Goal: Task Accomplishment & Management: Manage account settings

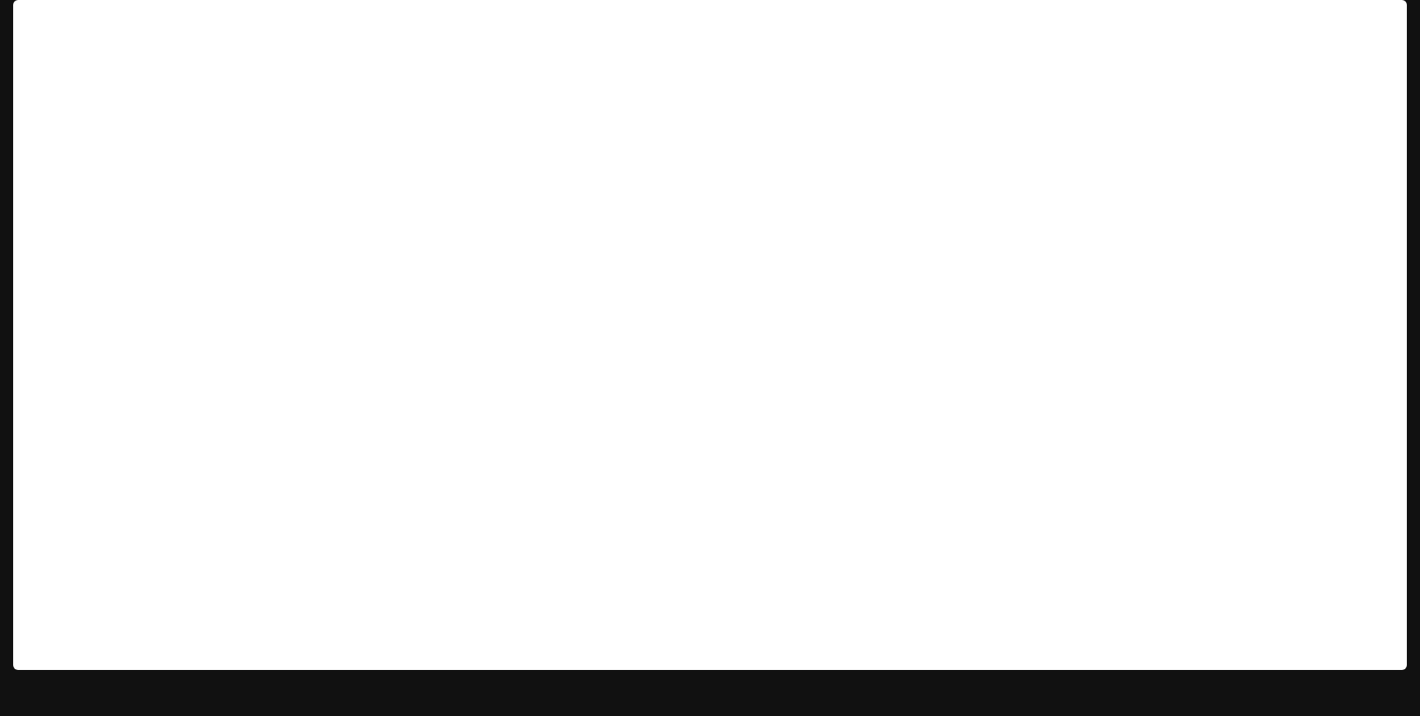
click at [129, 22] on p "Inworld AI Demos" at bounding box center [114, 23] width 92 height 14
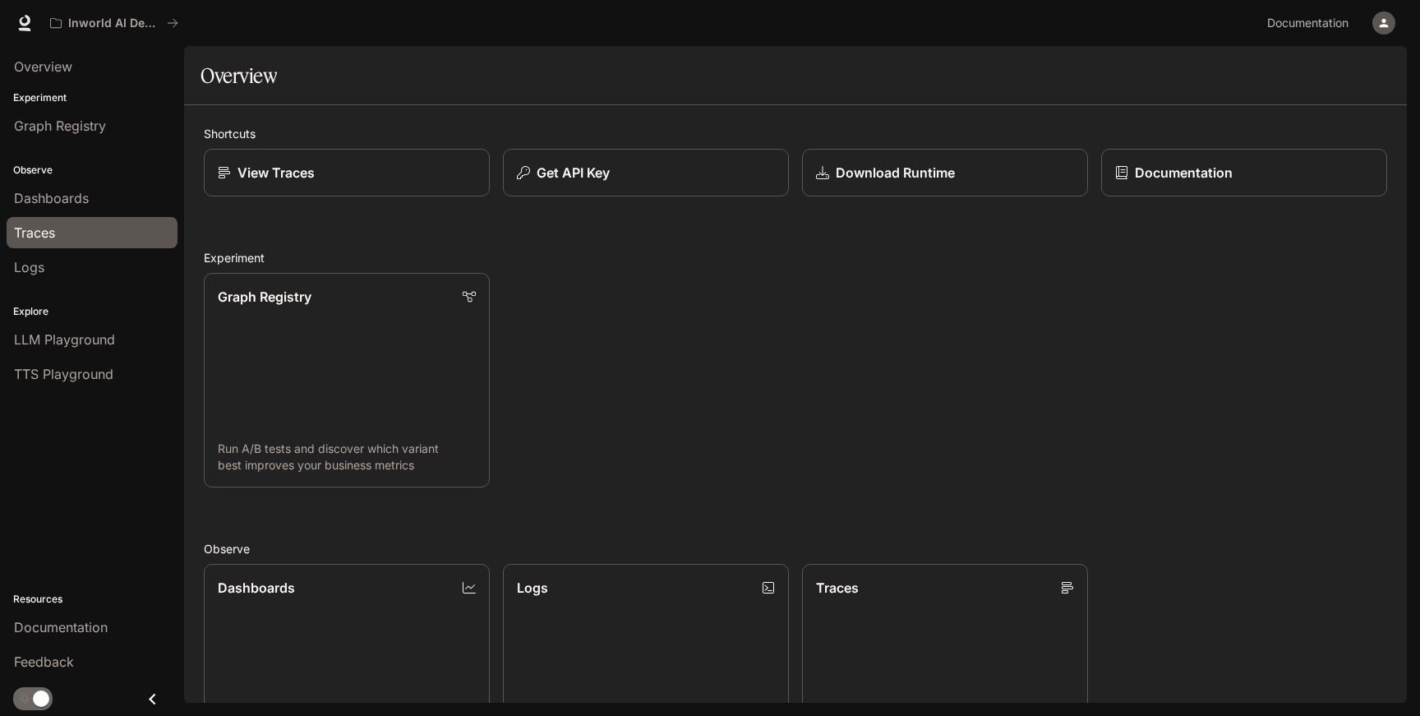
click at [68, 236] on div "Traces" at bounding box center [92, 233] width 156 height 20
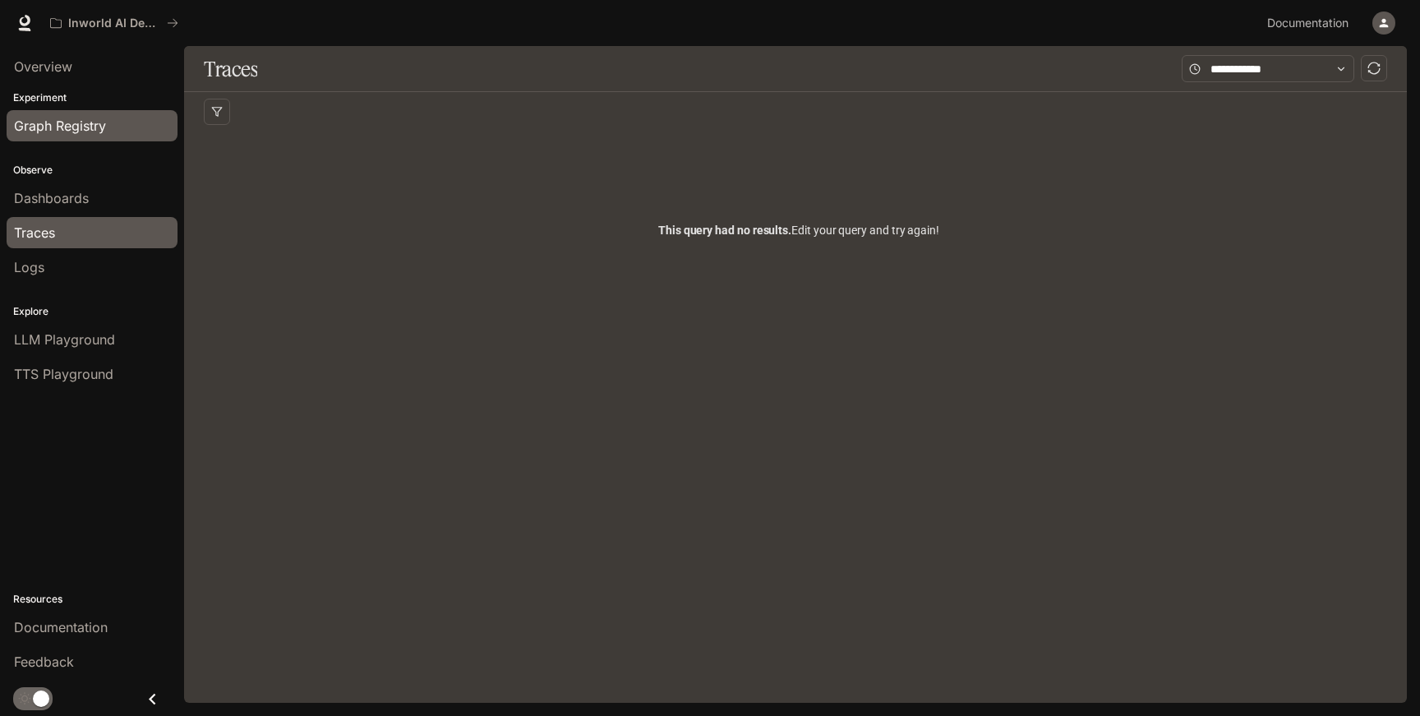
click at [87, 134] on span "Graph Registry" at bounding box center [60, 126] width 92 height 20
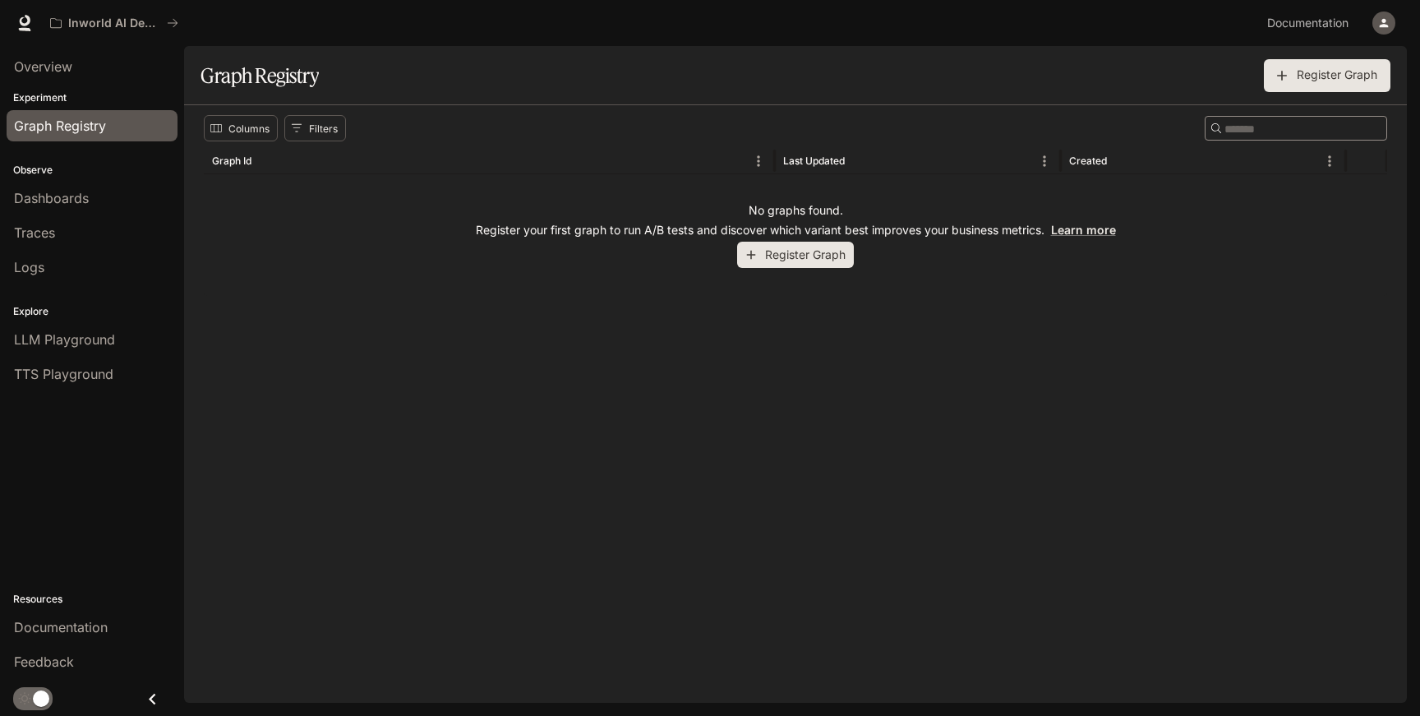
click at [1380, 26] on icon "button" at bounding box center [1384, 23] width 9 height 9
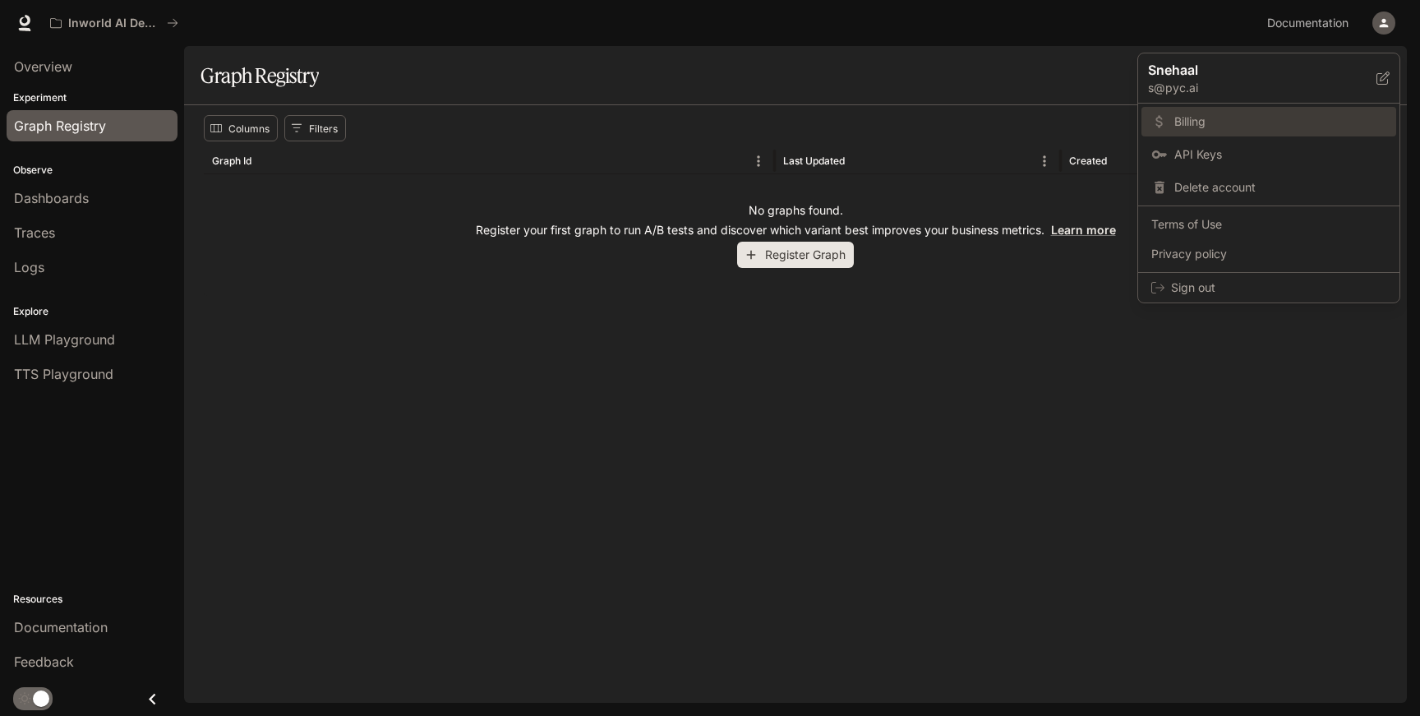
click at [1236, 118] on span "Billing" at bounding box center [1281, 121] width 212 height 16
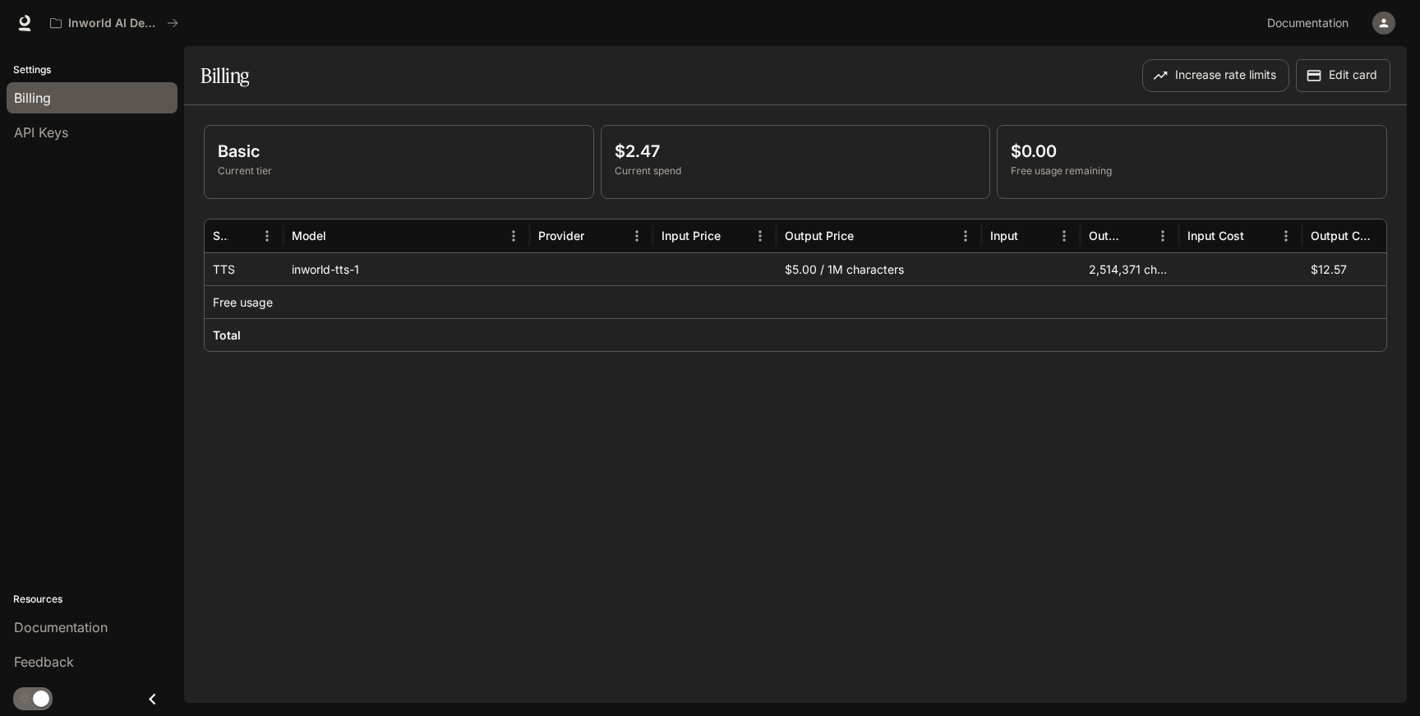
click at [237, 303] on p "Free usage" at bounding box center [243, 302] width 60 height 16
click at [221, 271] on p "TTS" at bounding box center [224, 269] width 22 height 16
click at [337, 265] on div "inworld-tts-1" at bounding box center [407, 268] width 247 height 33
click at [646, 164] on p "Current spend" at bounding box center [796, 171] width 362 height 15
click at [1338, 270] on div "$12.57" at bounding box center [1364, 268] width 123 height 33
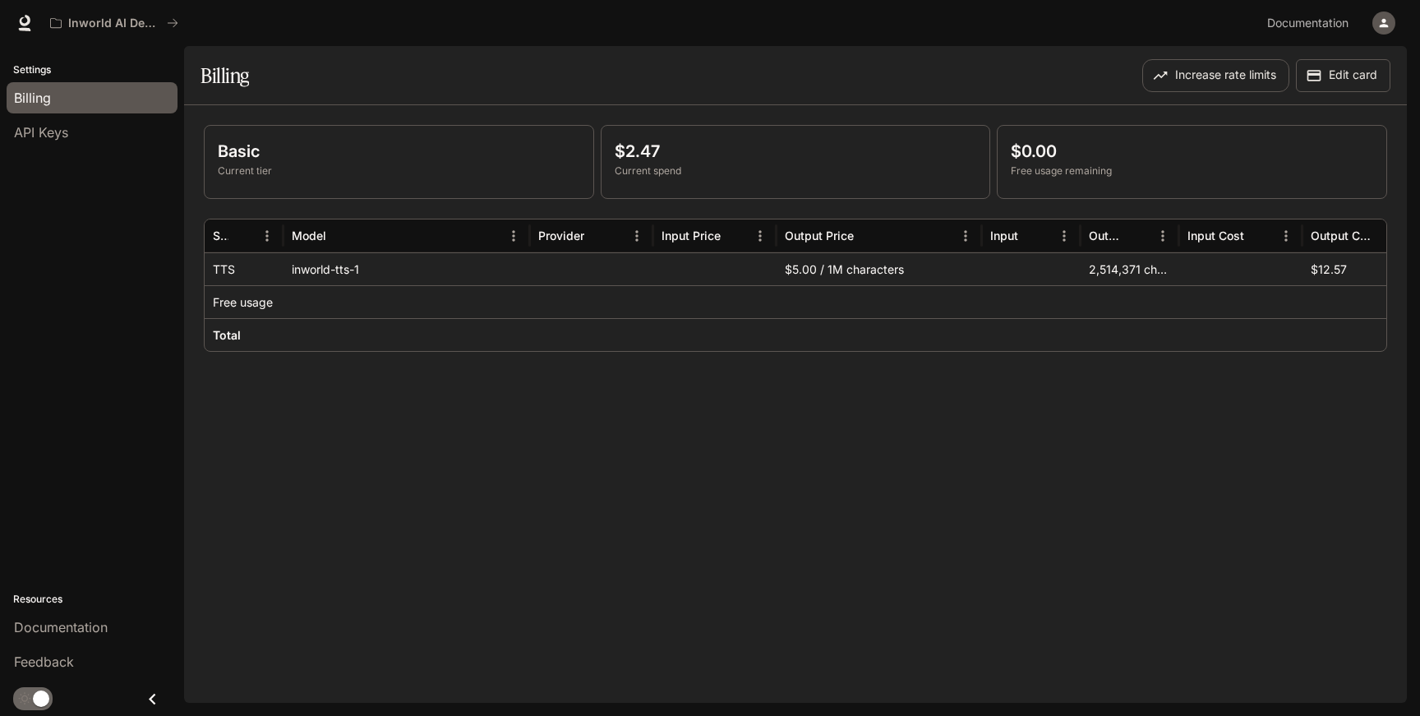
click at [884, 270] on div "$5.00 / 1M characters" at bounding box center [879, 268] width 205 height 33
click at [1105, 270] on div "2,514,371 characters" at bounding box center [1130, 268] width 99 height 33
click at [1257, 77] on button "Increase rate limits" at bounding box center [1215, 75] width 147 height 33
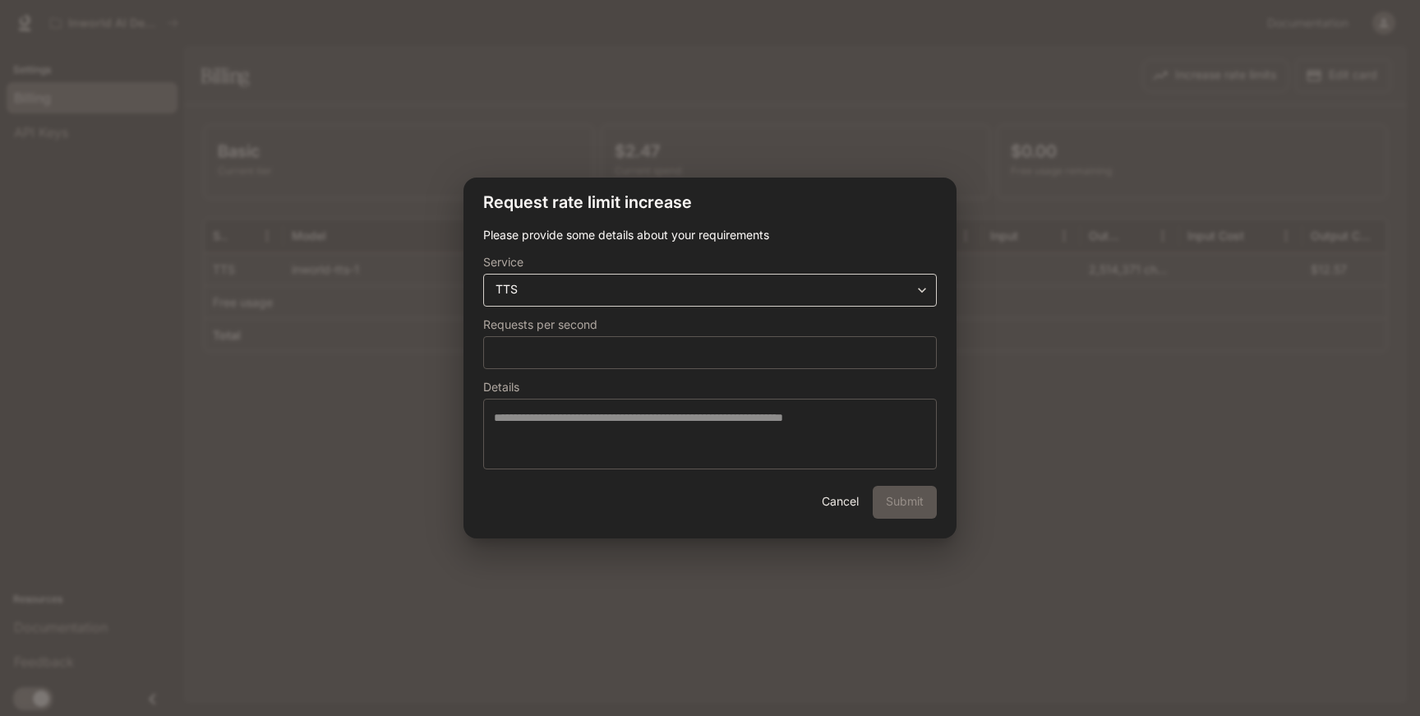
click at [797, 298] on div "**********" at bounding box center [710, 290] width 454 height 33
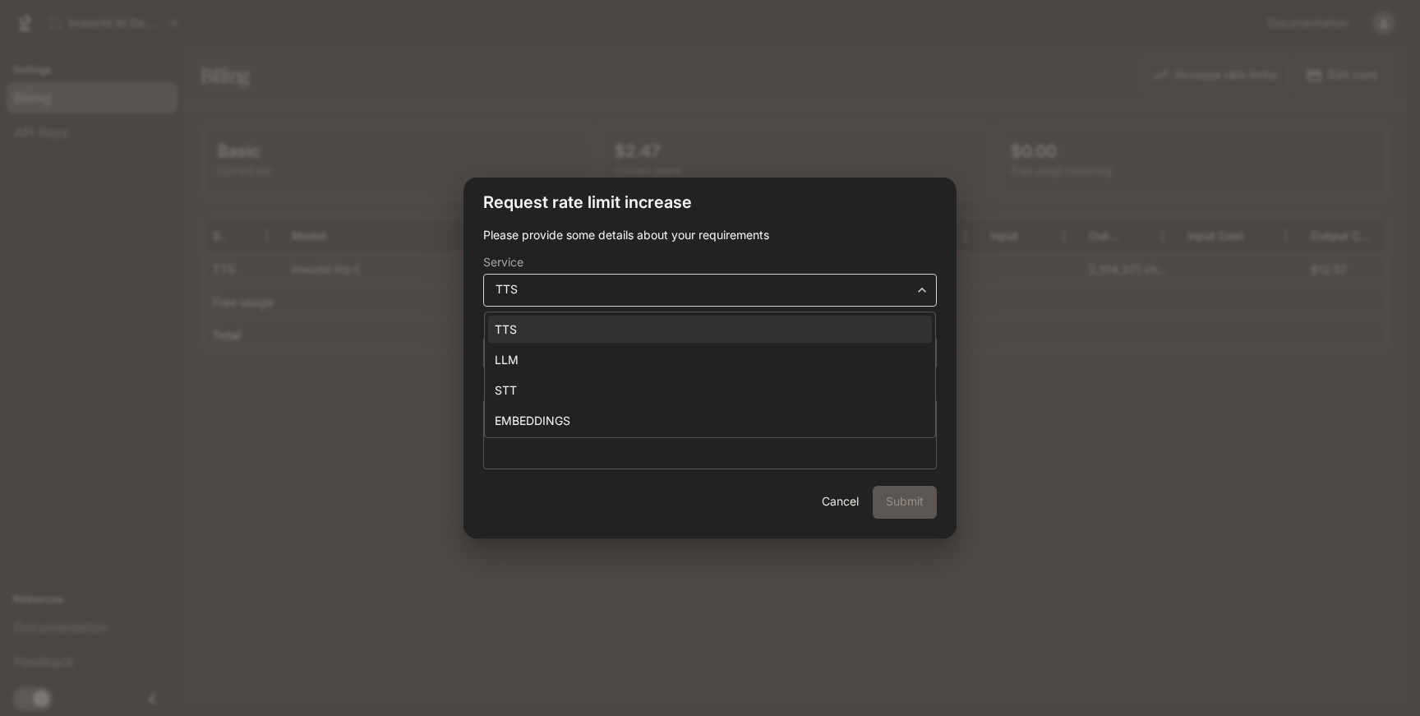
click at [796, 297] on body "**********" at bounding box center [710, 358] width 1420 height 716
click at [875, 229] on div at bounding box center [710, 358] width 1420 height 716
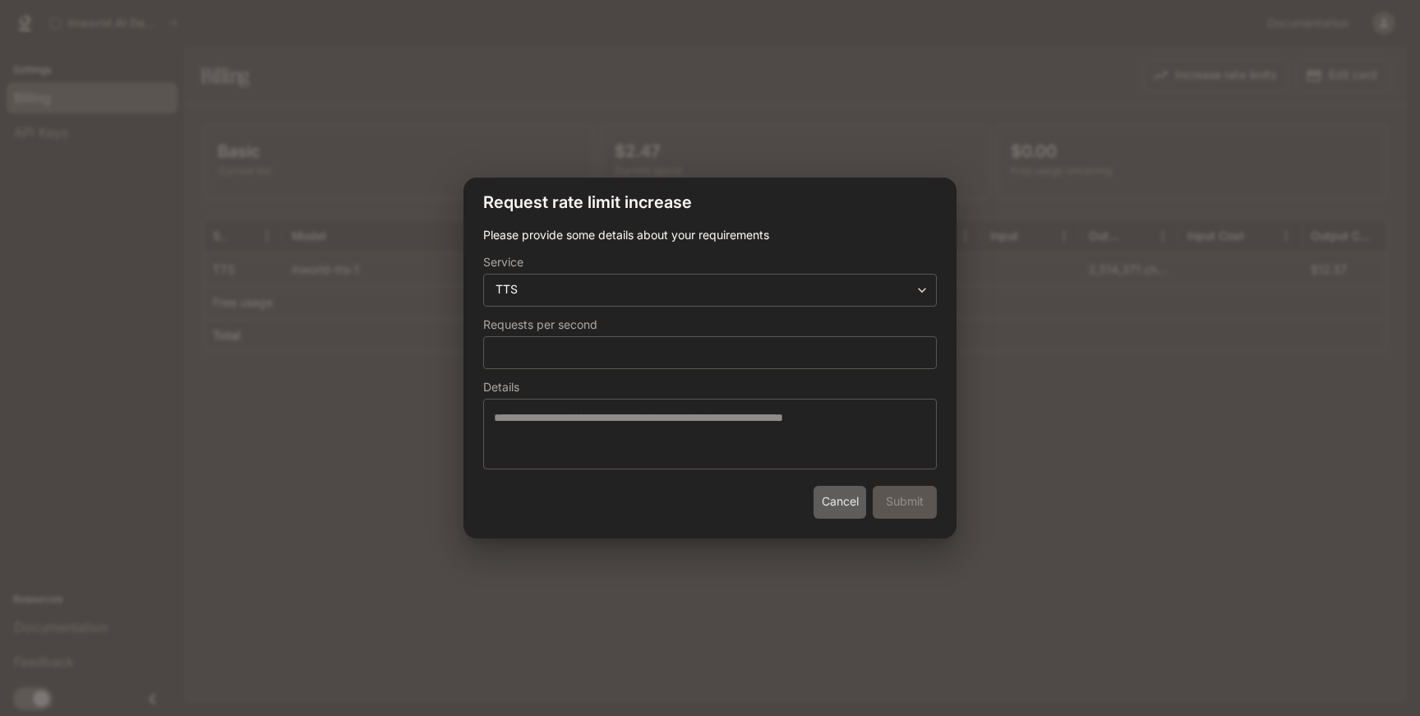
click at [845, 506] on button "Cancel" at bounding box center [840, 502] width 53 height 33
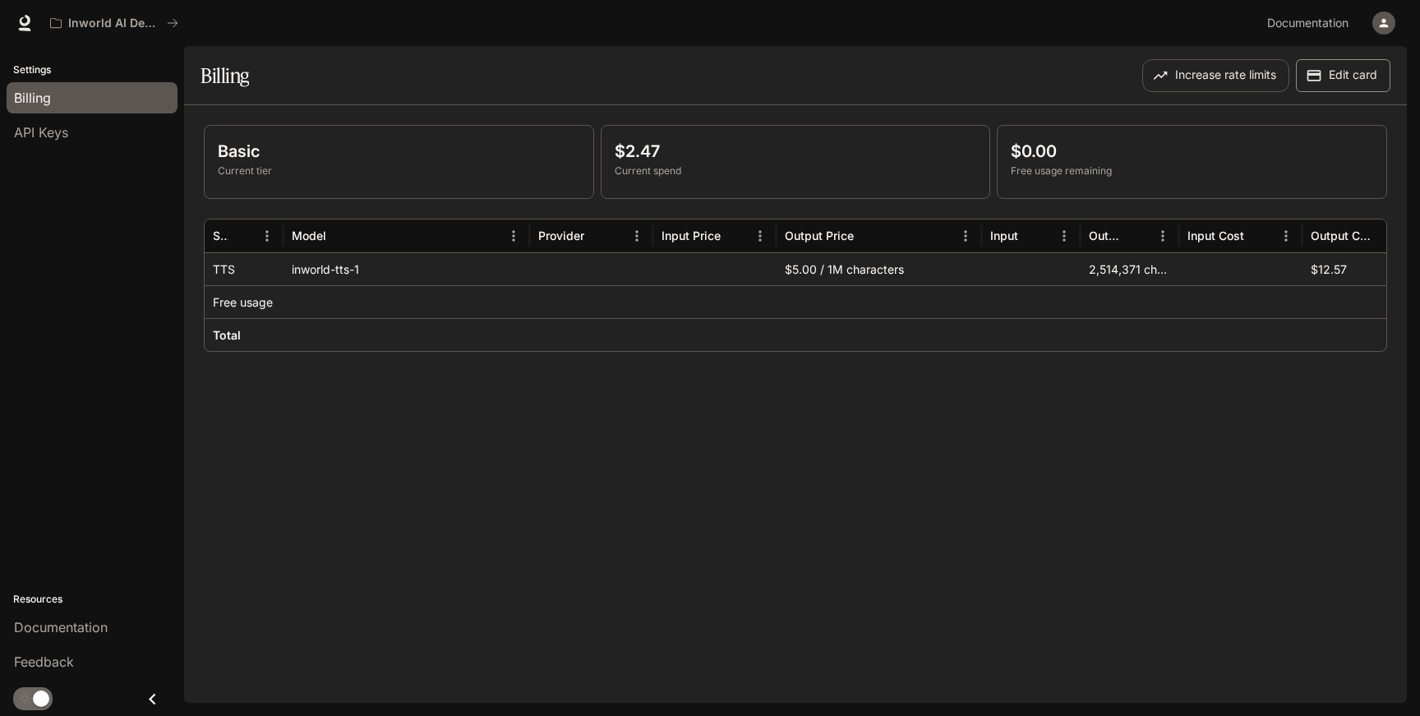
click at [1351, 78] on button "Edit card" at bounding box center [1343, 75] width 95 height 33
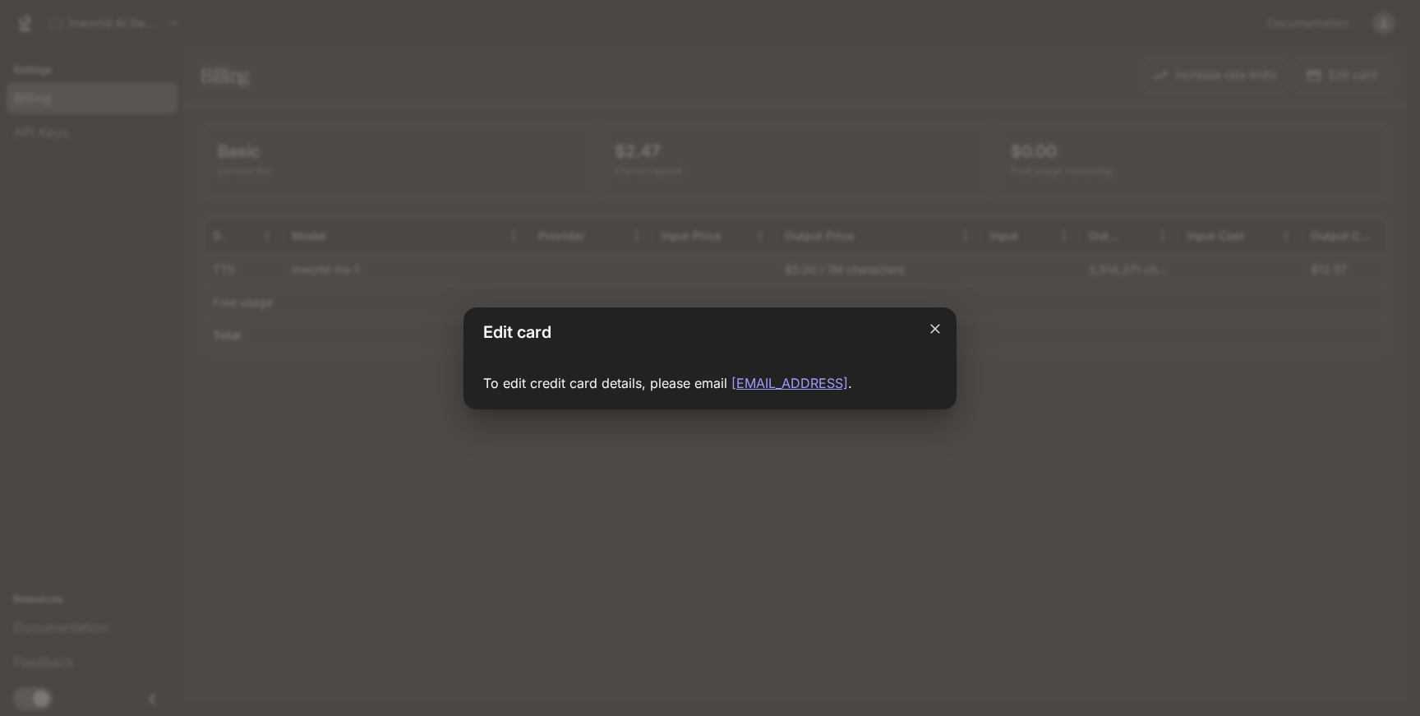
click at [939, 322] on icon "Close dialog" at bounding box center [935, 329] width 16 height 16
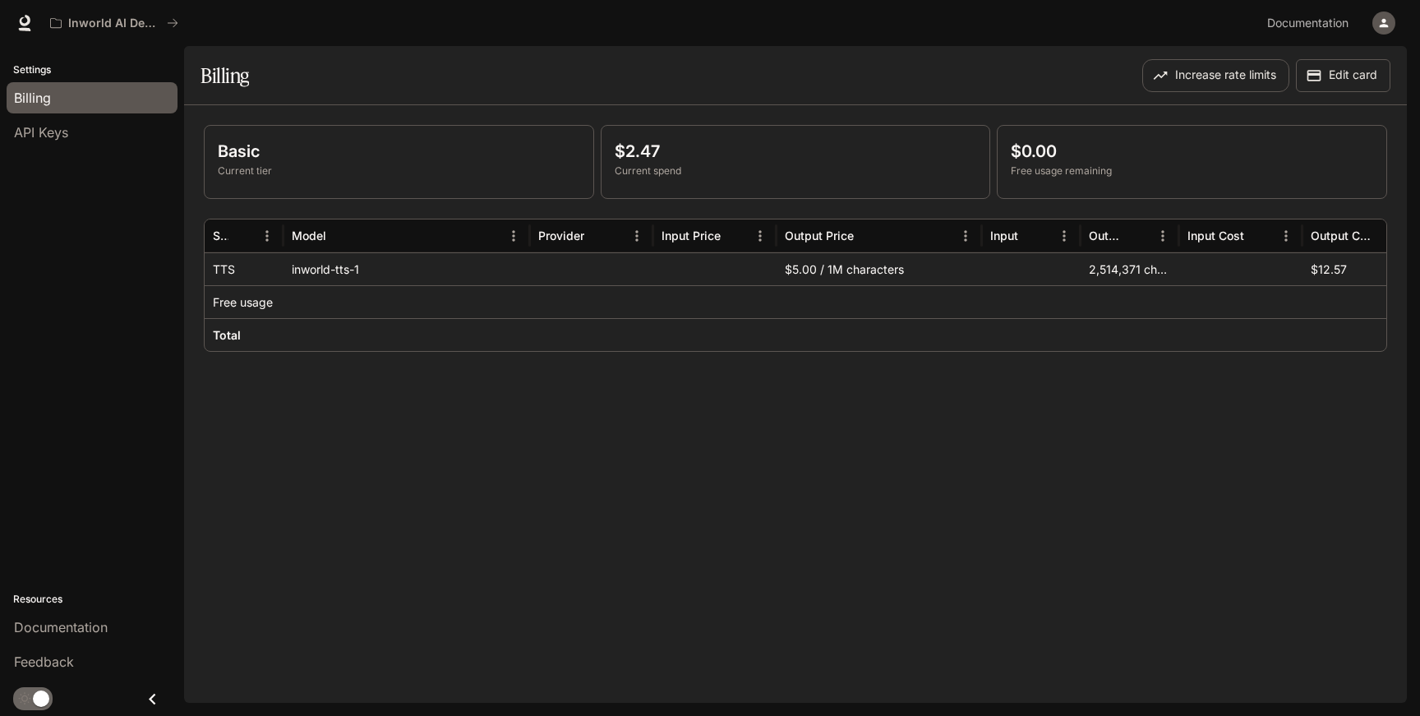
click at [1379, 28] on icon "button" at bounding box center [1384, 22] width 13 height 13
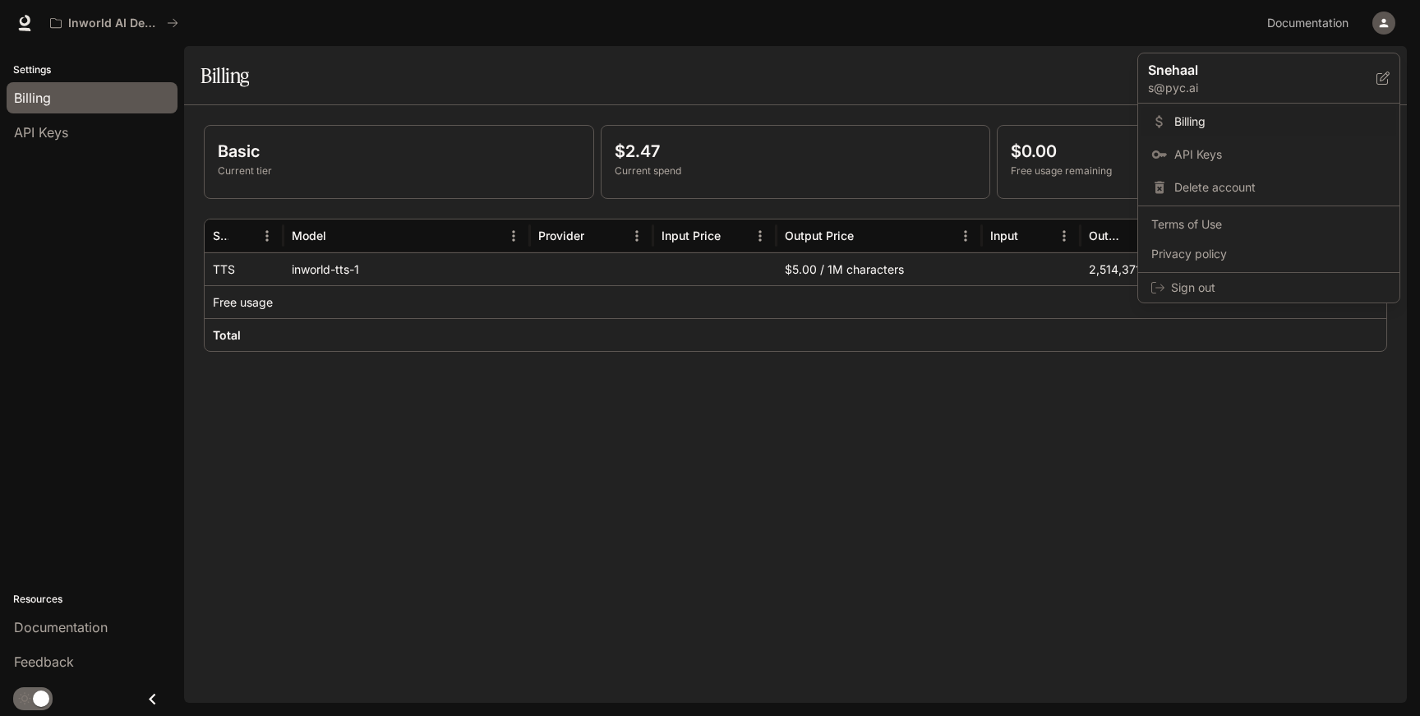
click at [930, 425] on div at bounding box center [710, 358] width 1420 height 716
